Goal: Transaction & Acquisition: Purchase product/service

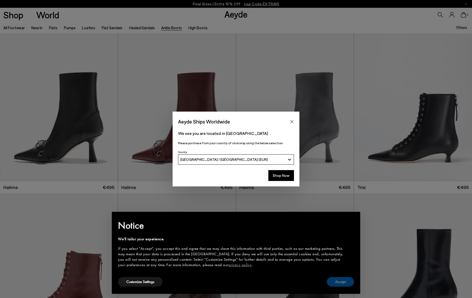
click at [338, 283] on button "Accept" at bounding box center [340, 282] width 27 height 10
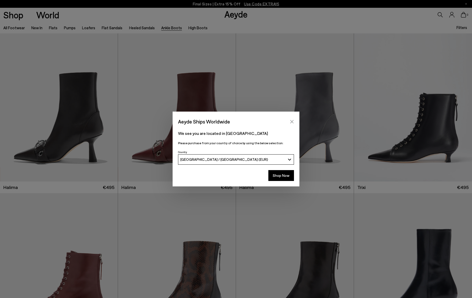
click at [293, 121] on icon "Close" at bounding box center [292, 121] width 3 height 3
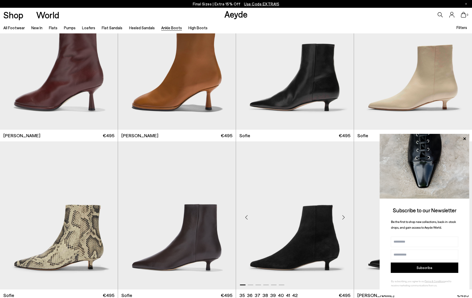
scroll to position [531, 0]
click at [320, 229] on img "1 / 6" at bounding box center [295, 216] width 118 height 148
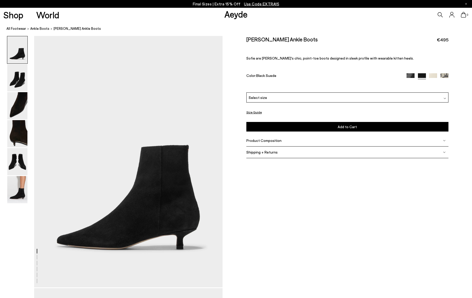
click at [445, 97] on img at bounding box center [445, 98] width 3 height 3
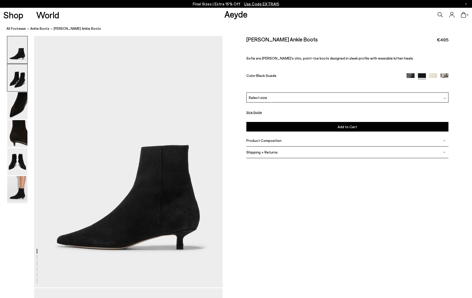
click at [16, 80] on img at bounding box center [17, 77] width 20 height 27
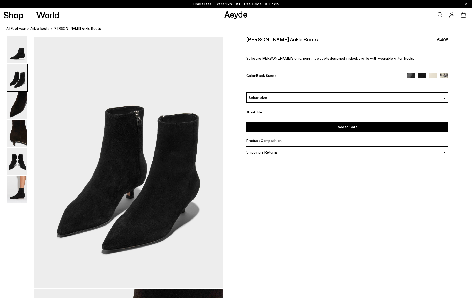
scroll to position [253, 0]
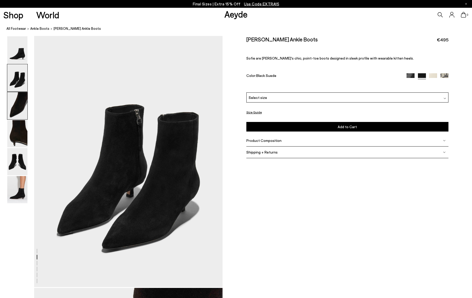
click at [18, 104] on img at bounding box center [17, 105] width 20 height 27
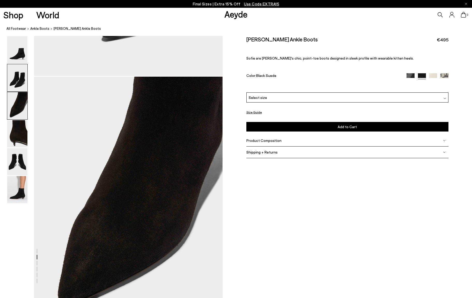
scroll to position [505, 0]
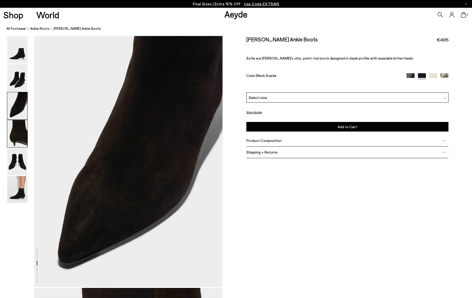
click at [19, 125] on img at bounding box center [17, 133] width 20 height 27
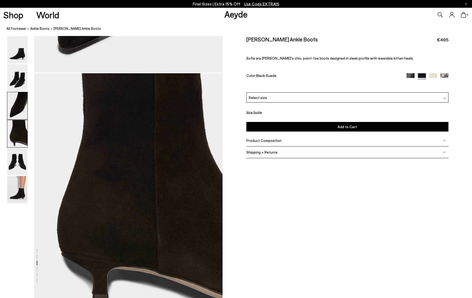
scroll to position [757, 0]
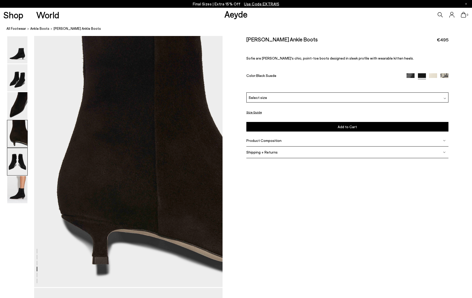
click at [15, 158] on img at bounding box center [17, 161] width 20 height 27
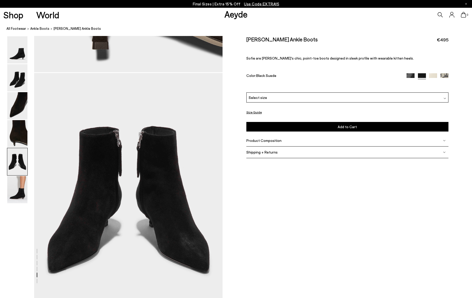
scroll to position [1009, 0]
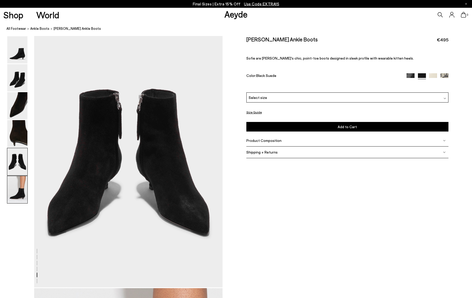
click at [15, 187] on img at bounding box center [17, 189] width 20 height 27
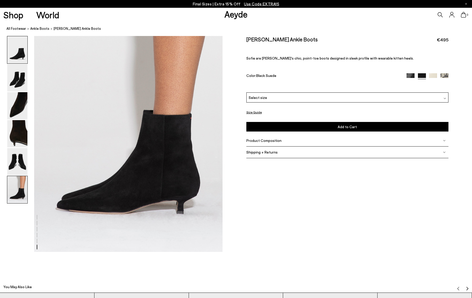
click at [22, 51] on img at bounding box center [17, 49] width 20 height 27
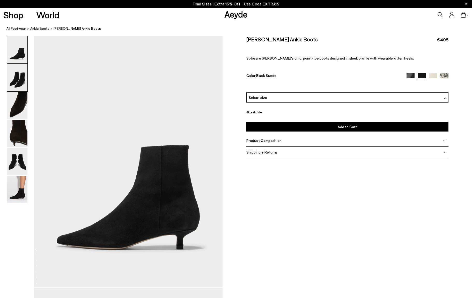
click at [16, 77] on img at bounding box center [17, 77] width 20 height 27
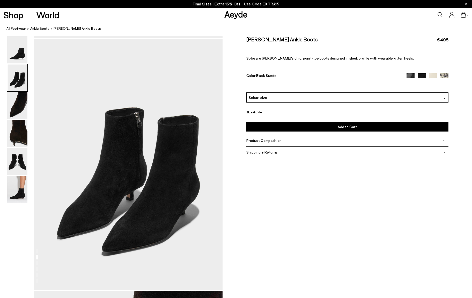
scroll to position [253, 0]
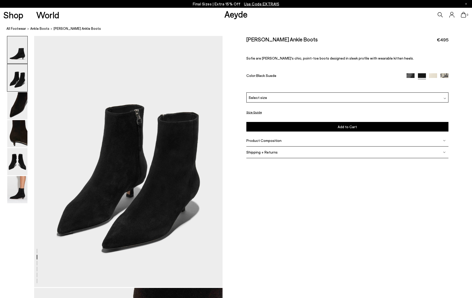
click at [22, 57] on img at bounding box center [17, 49] width 20 height 27
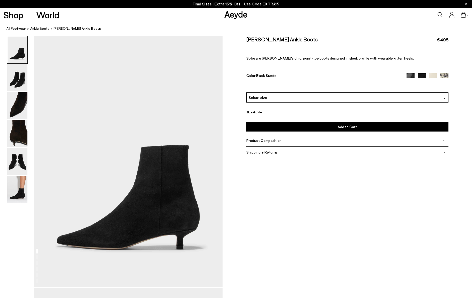
scroll to position [0, 0]
click at [234, 14] on link "Aeyde" at bounding box center [236, 14] width 23 height 11
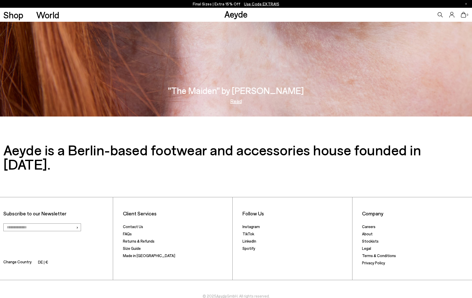
scroll to position [1176, 0]
click at [133, 239] on link "Returns & Refunds" at bounding box center [139, 241] width 32 height 5
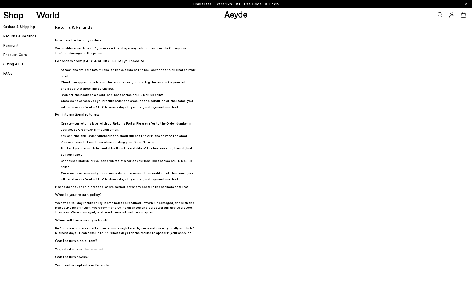
click at [28, 26] on h5 "Orders & Shipping" at bounding box center [29, 26] width 52 height 7
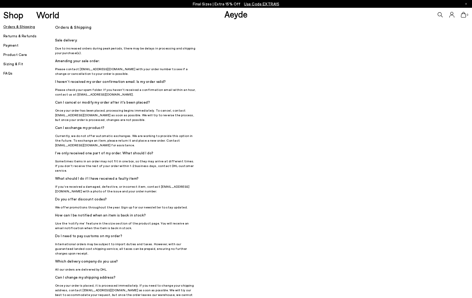
click at [18, 63] on h5 "Sizing & Fit" at bounding box center [29, 63] width 52 height 7
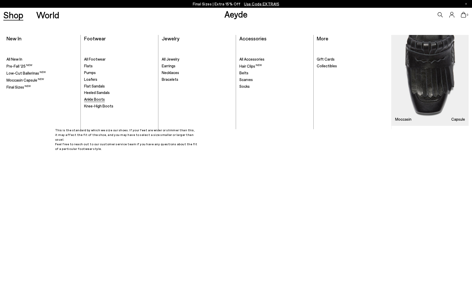
click at [97, 98] on span "Ankle Boots" at bounding box center [94, 99] width 21 height 5
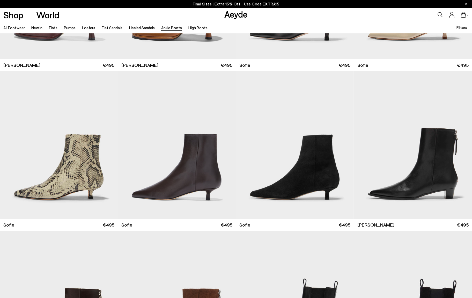
scroll to position [590, 0]
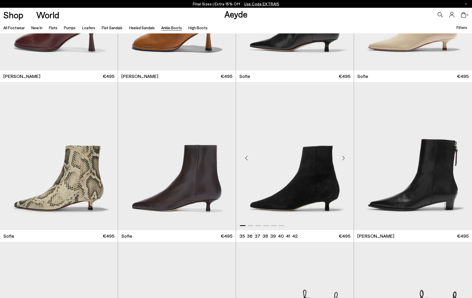
click at [300, 192] on img "1 / 6" at bounding box center [295, 156] width 118 height 148
click at [344, 158] on div "Next slide" at bounding box center [344, 159] width 16 height 16
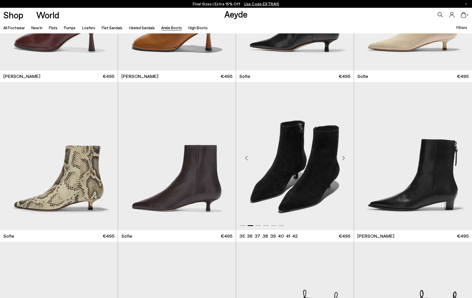
click at [344, 158] on div "Next slide" at bounding box center [344, 159] width 16 height 16
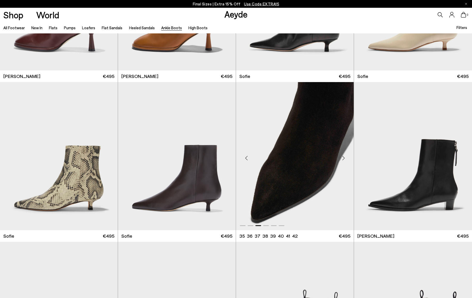
click at [344, 158] on div "Next slide" at bounding box center [344, 159] width 16 height 16
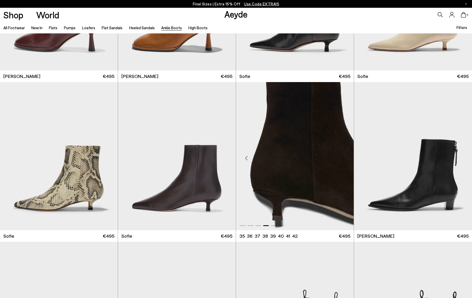
click at [315, 185] on img "4 / 6" at bounding box center [295, 156] width 118 height 148
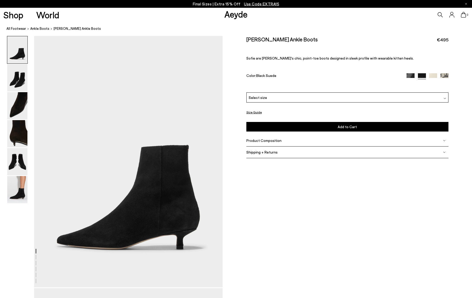
click at [15, 166] on img at bounding box center [17, 161] width 20 height 27
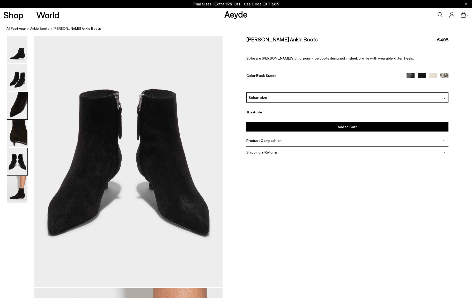
click at [18, 111] on img at bounding box center [17, 105] width 20 height 27
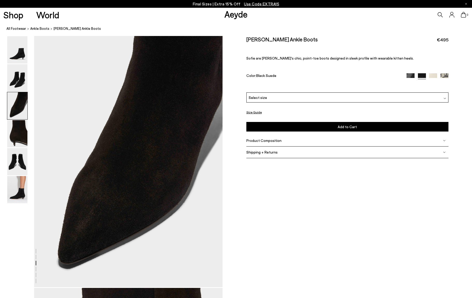
click at [446, 97] on div at bounding box center [445, 97] width 3 height 5
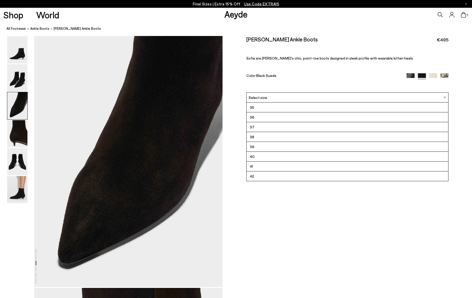
click at [253, 156] on span "40" at bounding box center [252, 156] width 5 height 6
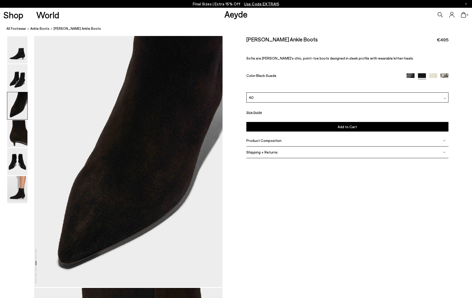
click at [256, 112] on button "Size Guide" at bounding box center [255, 112] width 16 height 6
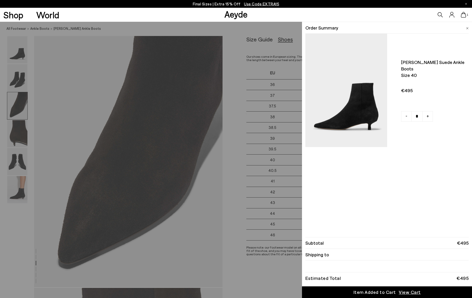
click at [278, 178] on div "Quick Add Color Size View Details Order Summary Sofie suede ankle boots Size 40…" at bounding box center [236, 160] width 472 height 276
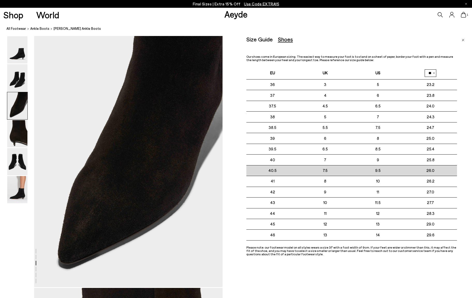
click at [278, 176] on td "40.5" at bounding box center [273, 170] width 53 height 11
click at [374, 273] on div "Size Guide Shoes Belt Our shoes come in European sizing. The easiest way to mea…" at bounding box center [360, 185] width 226 height 298
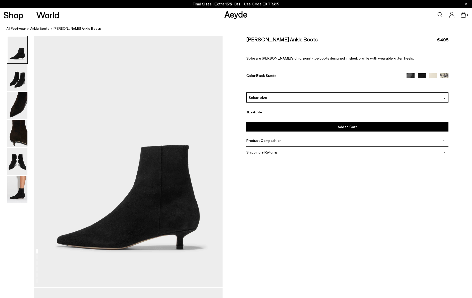
click at [445, 97] on img at bounding box center [445, 98] width 3 height 3
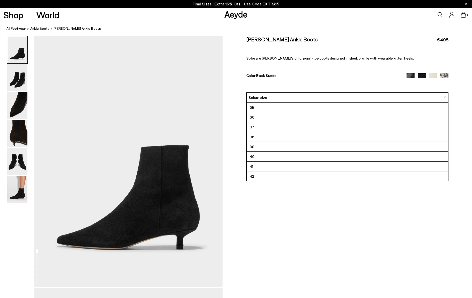
click at [252, 157] on span "40" at bounding box center [252, 156] width 5 height 6
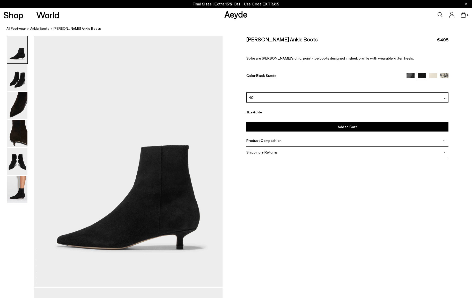
click at [445, 153] on img at bounding box center [444, 152] width 3 height 3
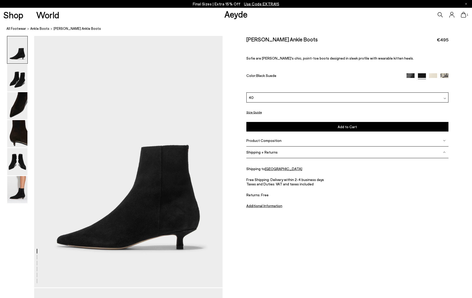
click at [445, 153] on img at bounding box center [444, 152] width 3 height 3
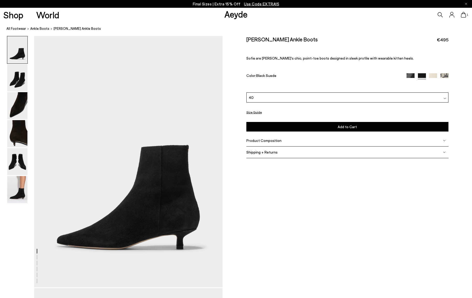
click at [446, 141] on img at bounding box center [444, 140] width 3 height 3
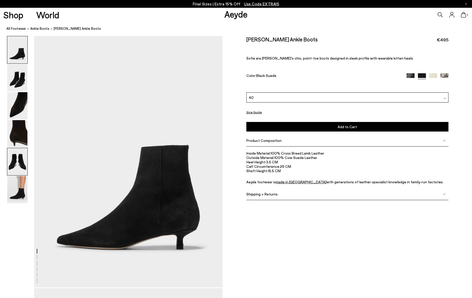
click at [13, 157] on img at bounding box center [17, 161] width 20 height 27
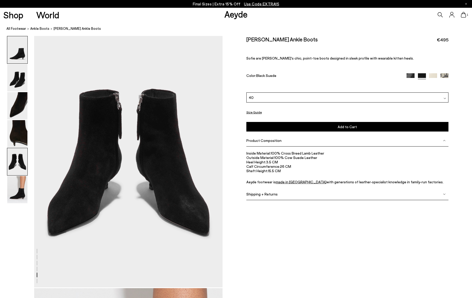
click at [18, 56] on img at bounding box center [17, 49] width 20 height 27
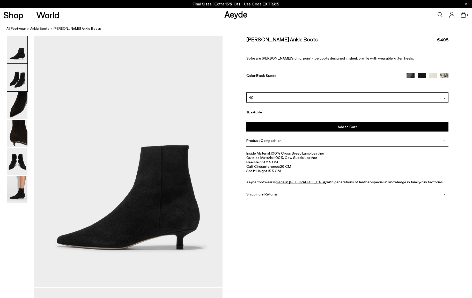
click at [22, 79] on img at bounding box center [17, 77] width 20 height 27
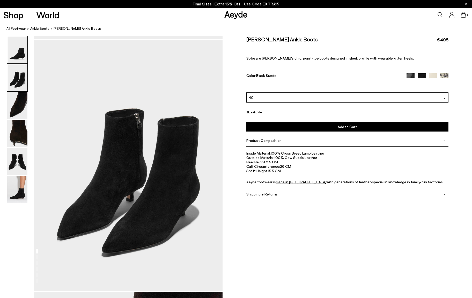
scroll to position [253, 0]
